Goal: Task Accomplishment & Management: Use online tool/utility

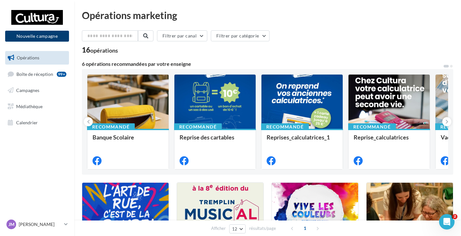
click at [44, 36] on button "Nouvelle campagne" at bounding box center [37, 36] width 64 height 11
click at [42, 33] on button "Nouvelle campagne" at bounding box center [37, 36] width 64 height 11
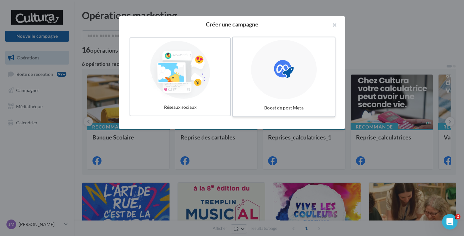
click at [283, 76] on icon at bounding box center [284, 69] width 20 height 20
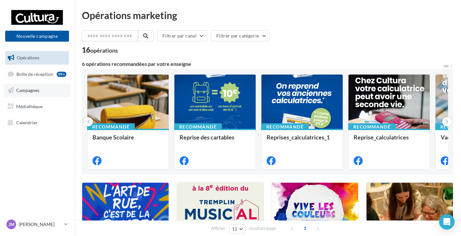
click at [23, 86] on link "Campagnes" at bounding box center [37, 91] width 66 height 14
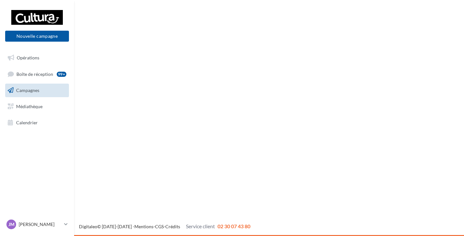
click at [35, 34] on button "Nouvelle campagne" at bounding box center [37, 36] width 64 height 11
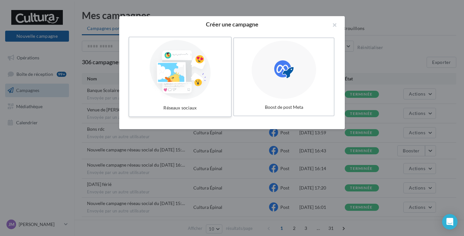
click at [192, 73] on div at bounding box center [180, 69] width 97 height 59
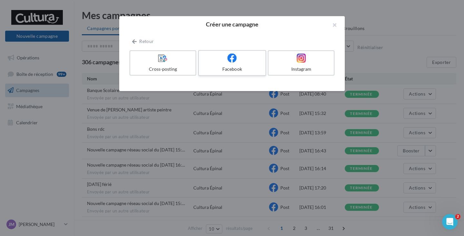
click at [235, 65] on label "Facebook" at bounding box center [232, 63] width 68 height 26
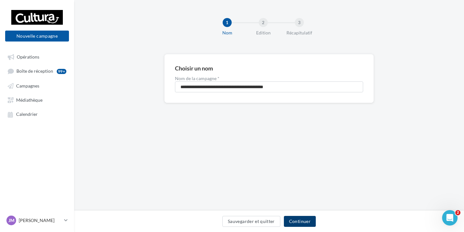
click at [307, 223] on button "Continuer" at bounding box center [300, 221] width 32 height 11
click at [307, 223] on div "Sauvegarder et quitter Continuer" at bounding box center [269, 223] width 380 height 14
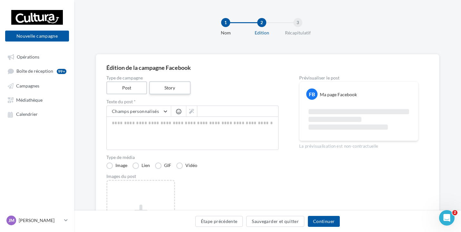
click at [162, 86] on label "Story" at bounding box center [169, 88] width 41 height 13
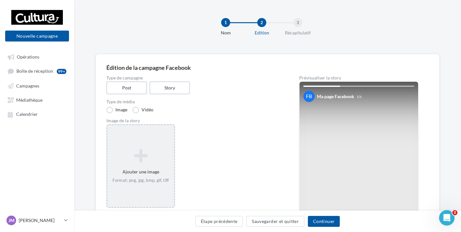
click at [152, 150] on icon at bounding box center [141, 155] width 62 height 15
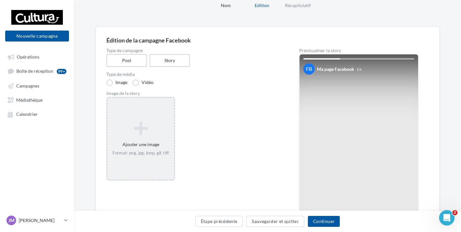
scroll to position [64, 0]
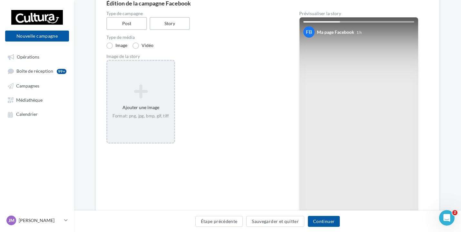
click at [147, 94] on icon at bounding box center [141, 91] width 62 height 15
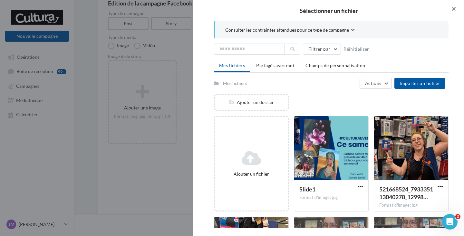
click at [450, 5] on button "button" at bounding box center [452, 9] width 26 height 19
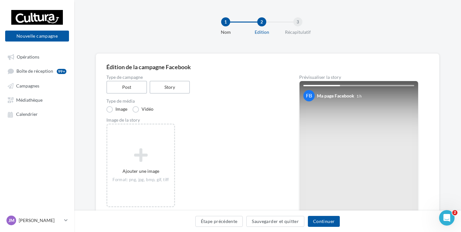
scroll to position [0, 0]
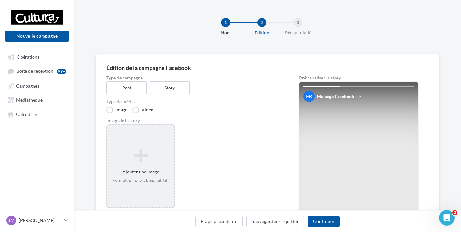
click at [149, 155] on icon at bounding box center [141, 155] width 62 height 15
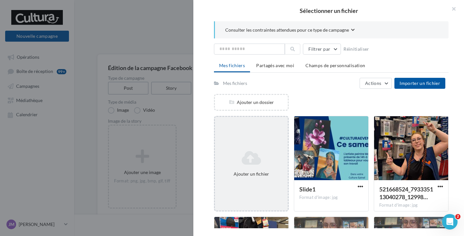
click at [245, 152] on icon at bounding box center [252, 157] width 68 height 15
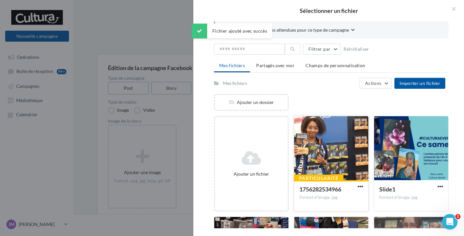
click at [330, 147] on div at bounding box center [331, 148] width 74 height 64
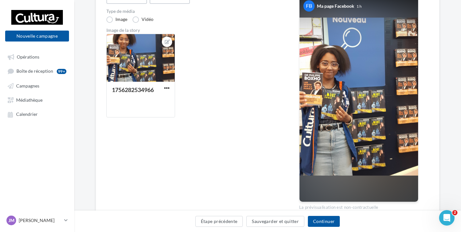
scroll to position [123, 0]
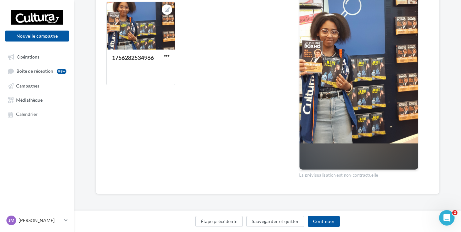
click at [356, 175] on div "La prévisualisation est non-contractuelle" at bounding box center [358, 174] width 119 height 8
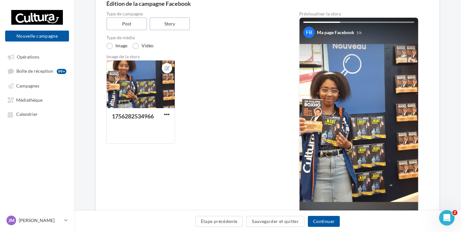
scroll to position [0, 0]
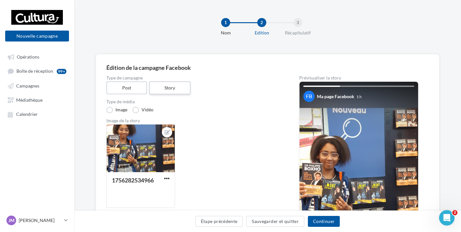
click at [165, 89] on label "Story" at bounding box center [169, 88] width 41 height 13
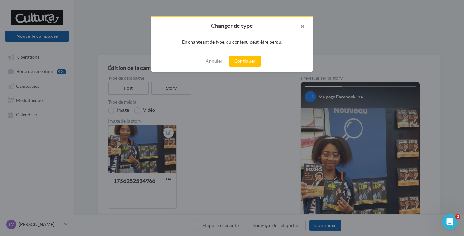
click at [301, 24] on button "button" at bounding box center [300, 26] width 26 height 19
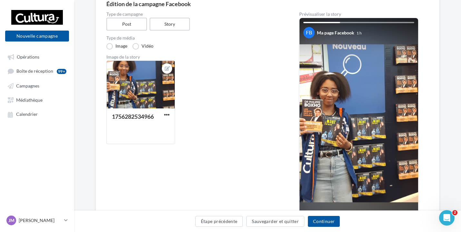
scroll to position [64, 0]
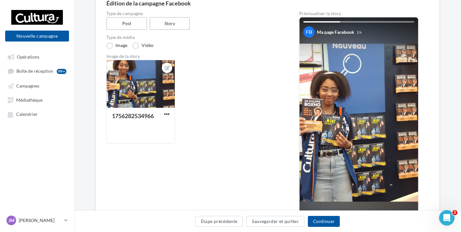
click at [370, 117] on img at bounding box center [359, 123] width 119 height 158
click at [355, 108] on img at bounding box center [359, 123] width 119 height 158
click at [337, 116] on img at bounding box center [359, 123] width 119 height 158
click at [125, 55] on div "Image de la story" at bounding box center [192, 56] width 172 height 5
click at [132, 57] on div "Image de la story" at bounding box center [192, 56] width 172 height 5
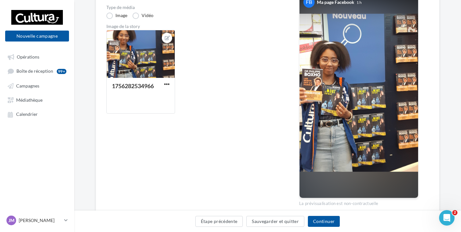
scroll to position [97, 0]
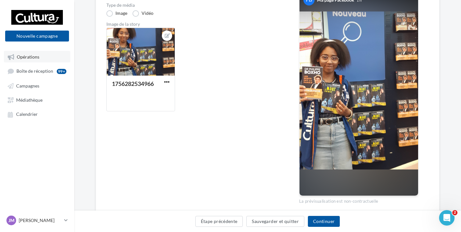
click at [36, 60] on span "Opérations" at bounding box center [28, 56] width 23 height 5
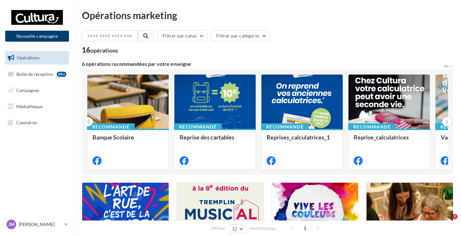
click at [39, 35] on button "Nouvelle campagne" at bounding box center [37, 36] width 64 height 11
click at [40, 38] on button "Nouvelle campagne" at bounding box center [37, 36] width 64 height 11
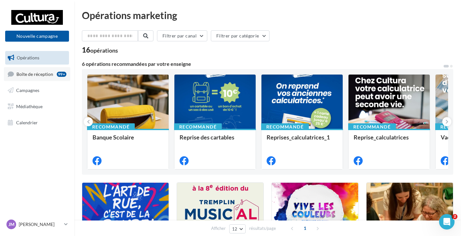
click at [41, 80] on link "Boîte de réception 99+" at bounding box center [37, 74] width 66 height 14
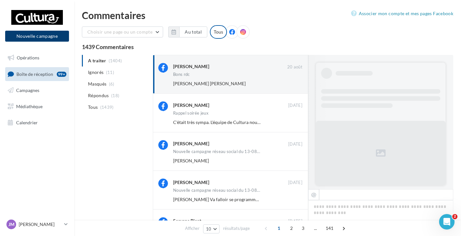
click at [44, 37] on button "Nouvelle campagne" at bounding box center [37, 36] width 64 height 11
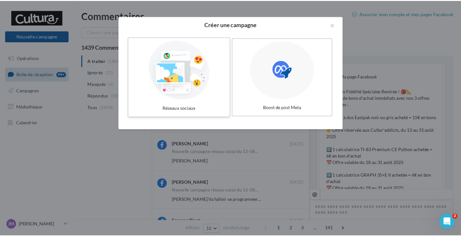
scroll to position [218, 0]
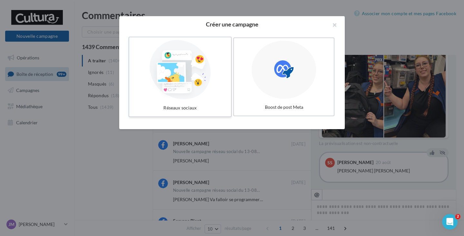
click at [193, 65] on div at bounding box center [180, 69] width 97 height 59
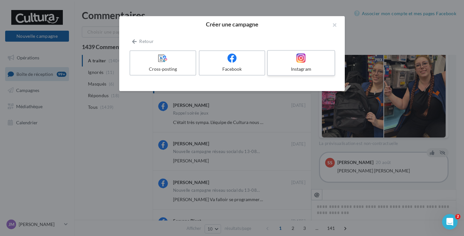
click at [311, 64] on label "Instagram" at bounding box center [301, 63] width 68 height 26
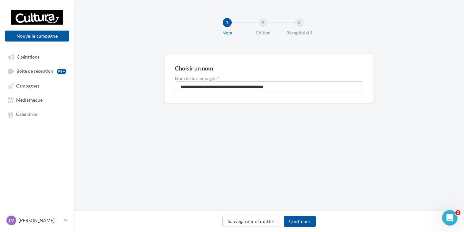
click at [316, 220] on div "Sauvegarder et quitter Continuer" at bounding box center [269, 223] width 380 height 14
click at [311, 221] on button "Continuer" at bounding box center [300, 221] width 32 height 11
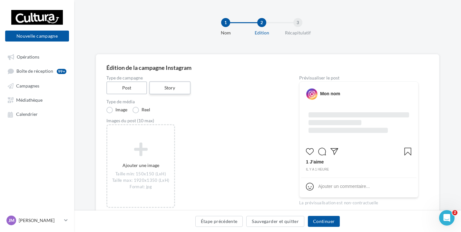
click at [185, 84] on label "Story" at bounding box center [169, 88] width 41 height 13
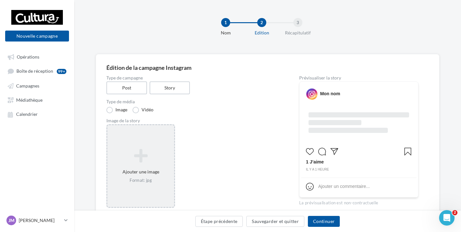
click at [137, 159] on icon at bounding box center [141, 155] width 62 height 15
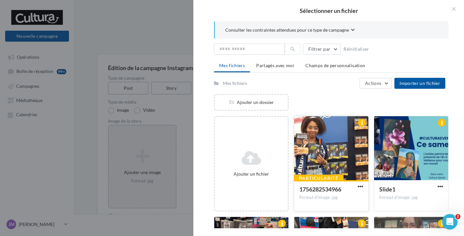
click at [317, 131] on div at bounding box center [331, 148] width 74 height 64
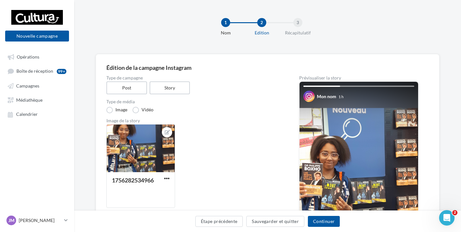
click at [320, 73] on div "Édition de la campagne Instagram Type de campagne Post Story Type de média Imag…" at bounding box center [267, 186] width 322 height 242
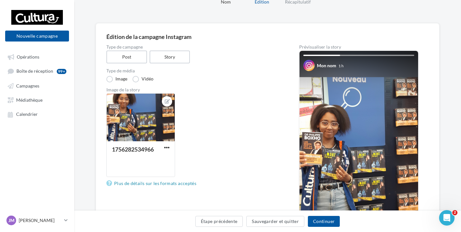
scroll to position [64, 0]
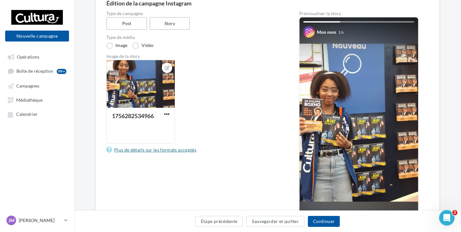
click at [160, 148] on link "Plus de détails sur les formats acceptés" at bounding box center [152, 150] width 93 height 8
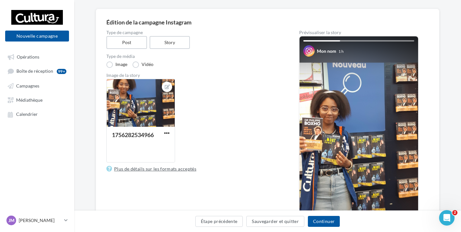
scroll to position [26, 0]
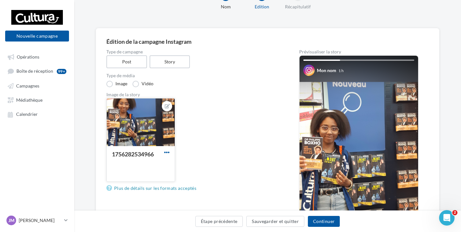
click at [167, 150] on span "button" at bounding box center [166, 152] width 5 height 5
click at [241, 115] on div "1756282534966 Remplacer l'image Ouvrir l'éditeur d'image Supprimer" at bounding box center [194, 142] width 177 height 89
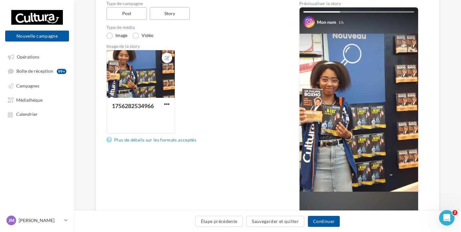
scroll to position [123, 0]
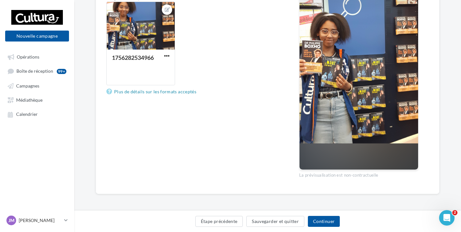
click at [344, 122] on img at bounding box center [359, 64] width 119 height 158
click at [321, 176] on div "La prévisualisation est non-contractuelle" at bounding box center [358, 174] width 119 height 8
click at [363, 59] on img at bounding box center [359, 64] width 119 height 158
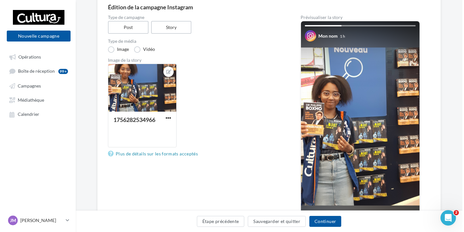
scroll to position [0, 0]
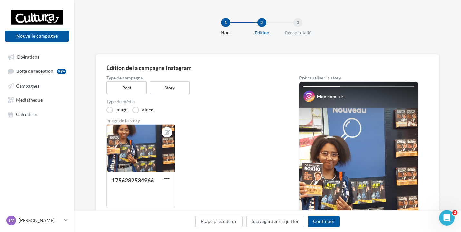
click at [332, 79] on div "Prévisualiser la story" at bounding box center [358, 78] width 119 height 5
click at [295, 53] on div "1 Nom 2 Edition 3 Récapitulatif" at bounding box center [267, 27] width 387 height 54
click at [234, 46] on div "1 Nom 2 Edition 3 Récapitulatif" at bounding box center [277, 29] width 387 height 39
drag, startPoint x: 205, startPoint y: 91, endPoint x: 226, endPoint y: 109, distance: 27.7
click at [207, 92] on div "Type de campagne Post Story" at bounding box center [192, 85] width 172 height 19
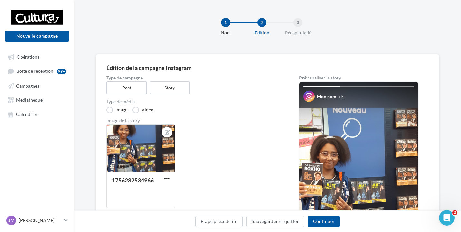
drag, startPoint x: 226, startPoint y: 109, endPoint x: 226, endPoint y: 123, distance: 13.9
click at [226, 109] on div "Type de média Image Vidéo" at bounding box center [192, 107] width 172 height 14
click at [230, 142] on div "1756282534966" at bounding box center [194, 168] width 177 height 89
click at [228, 175] on div "1756282534966" at bounding box center [194, 168] width 177 height 89
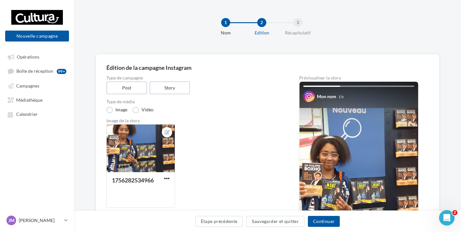
click at [228, 175] on div "1756282534966" at bounding box center [194, 168] width 177 height 89
click at [227, 180] on div "1756282534966" at bounding box center [194, 168] width 177 height 89
click at [226, 181] on div "1756282534966" at bounding box center [194, 168] width 177 height 89
click at [224, 153] on div "1756282534966" at bounding box center [194, 168] width 177 height 89
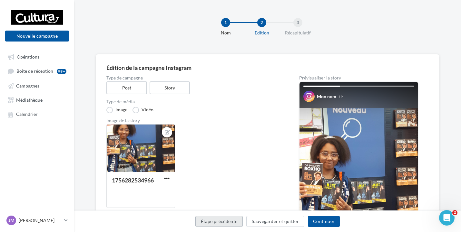
click at [227, 222] on button "Étape précédente" at bounding box center [219, 221] width 48 height 11
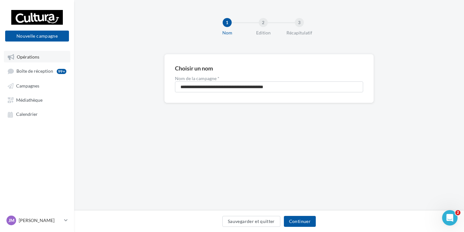
click at [40, 61] on link "Opérations" at bounding box center [37, 57] width 66 height 12
